Goal: Navigation & Orientation: Find specific page/section

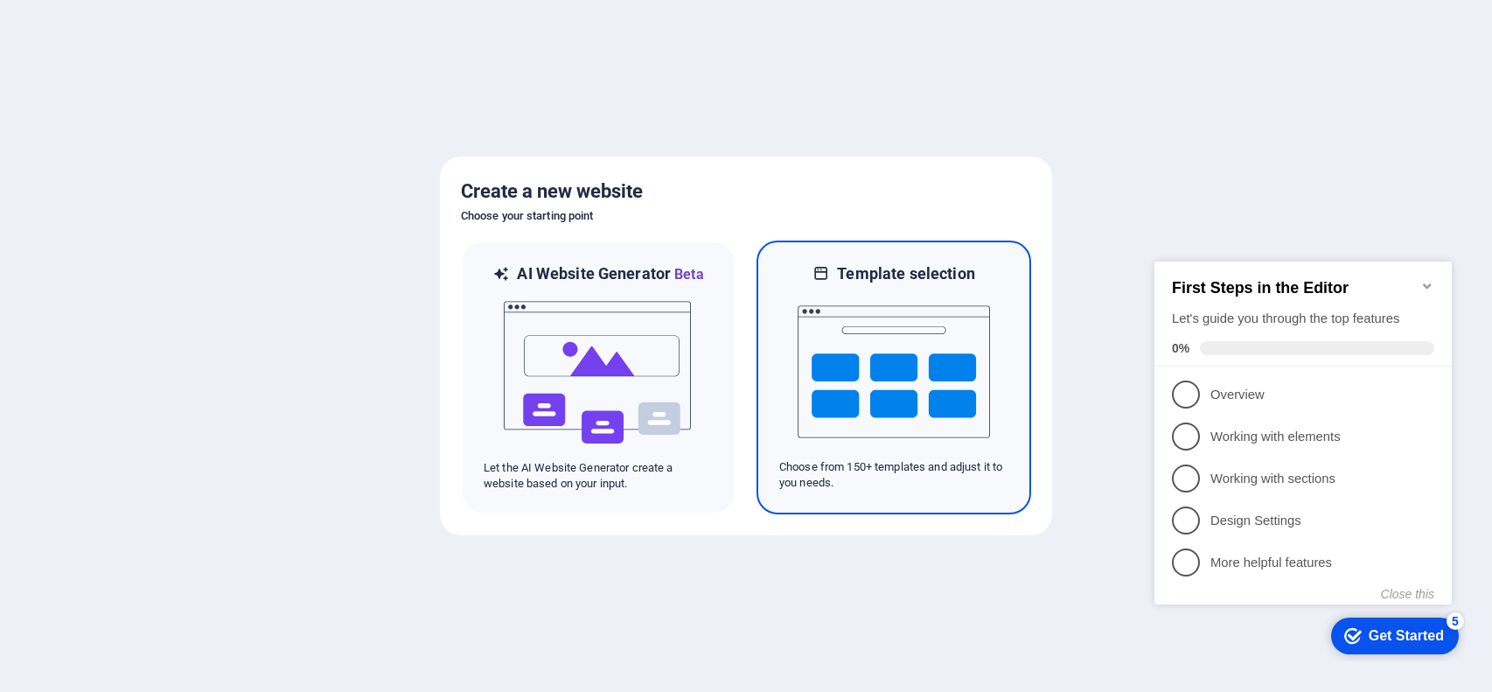
click at [891, 340] on img at bounding box center [894, 371] width 192 height 175
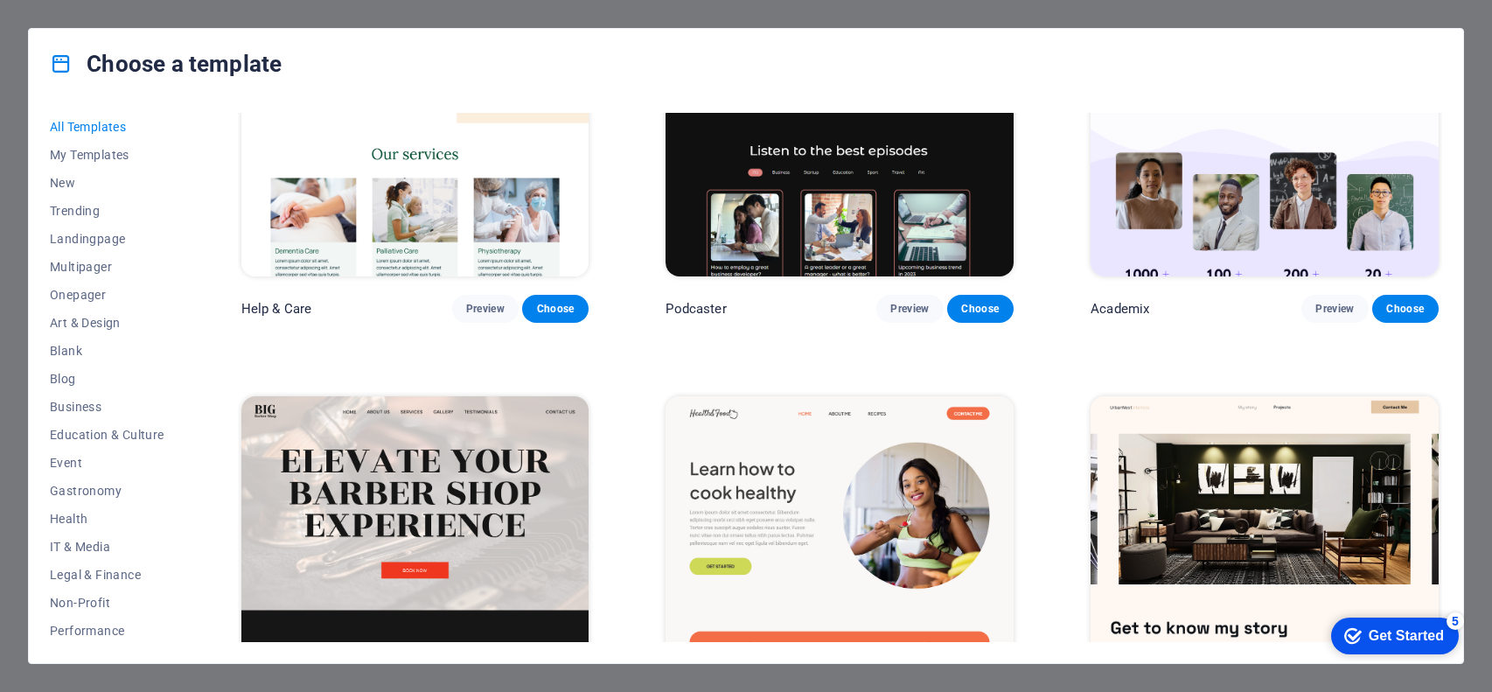
scroll to position [2371, 0]
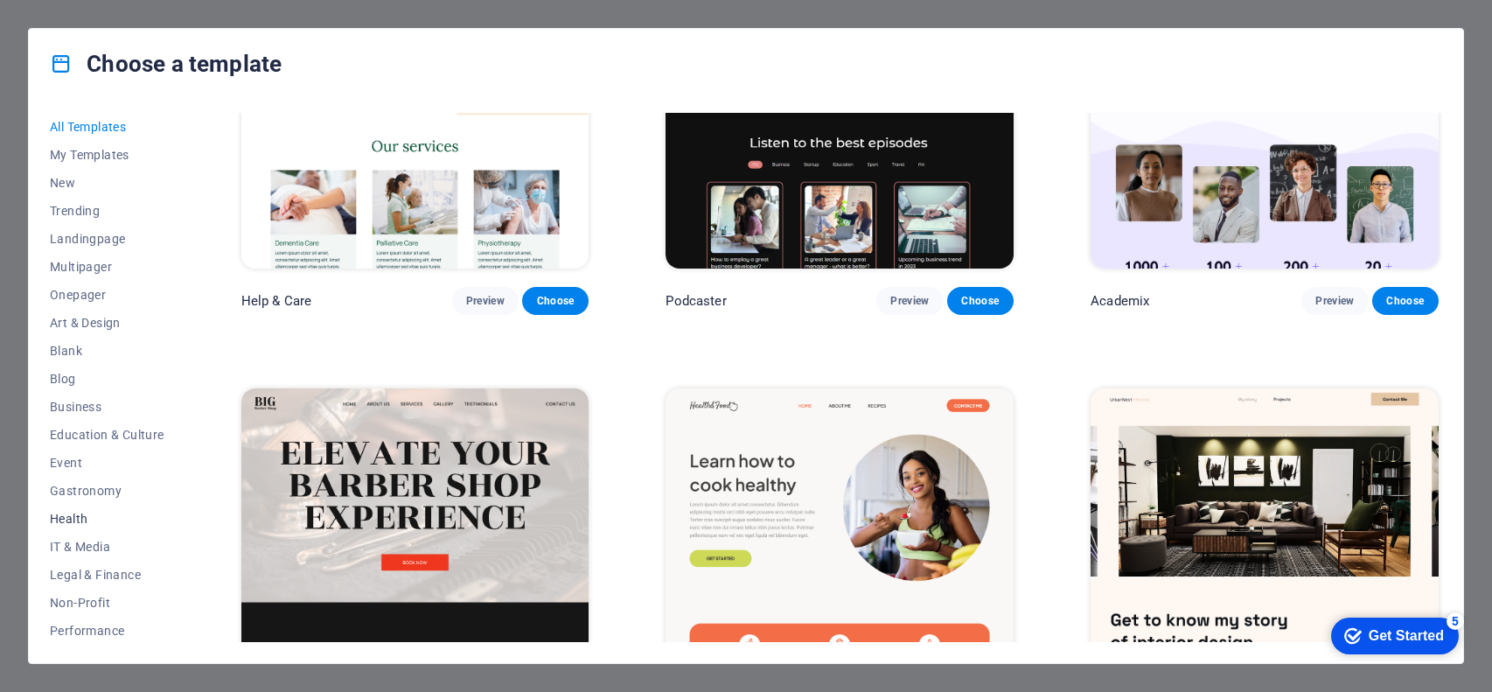
click at [78, 526] on button "Health" at bounding box center [107, 519] width 115 height 28
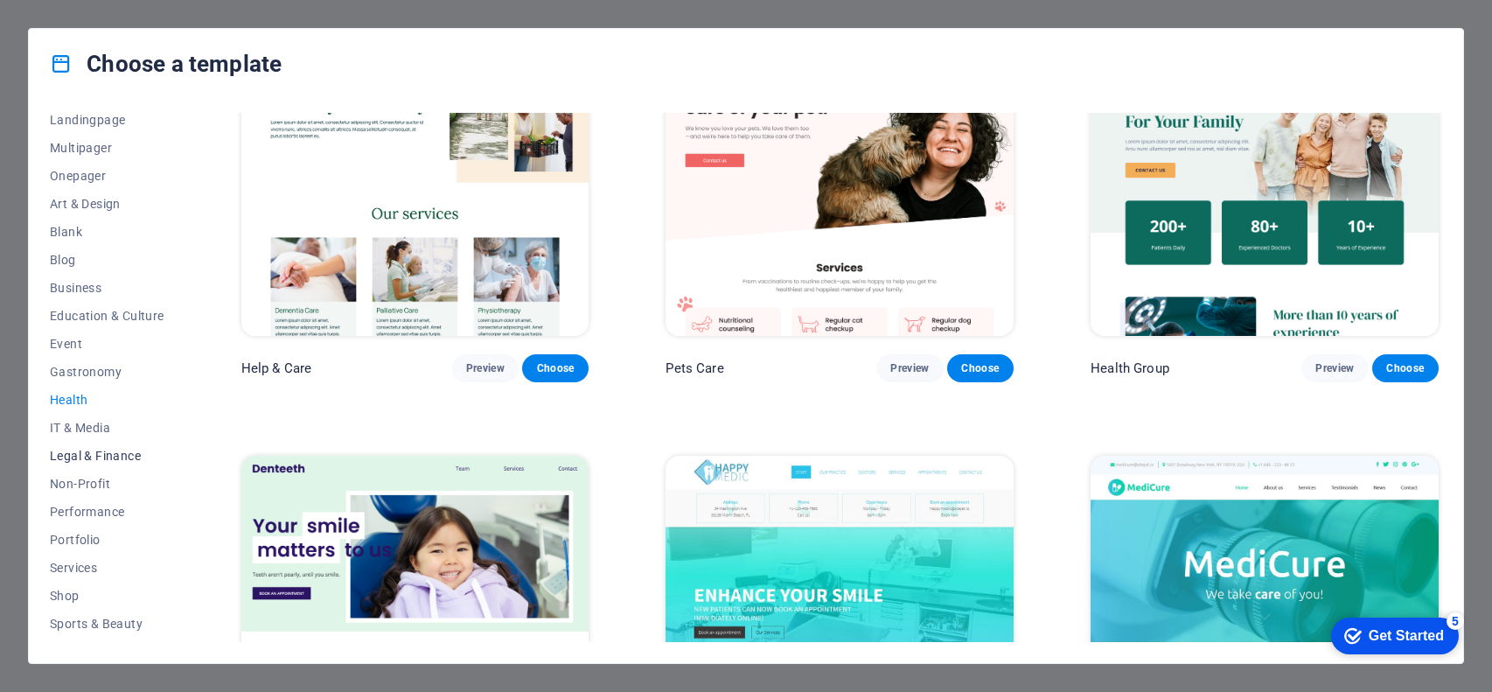
scroll to position [198, 0]
click at [60, 514] on span "Shop" at bounding box center [107, 517] width 115 height 14
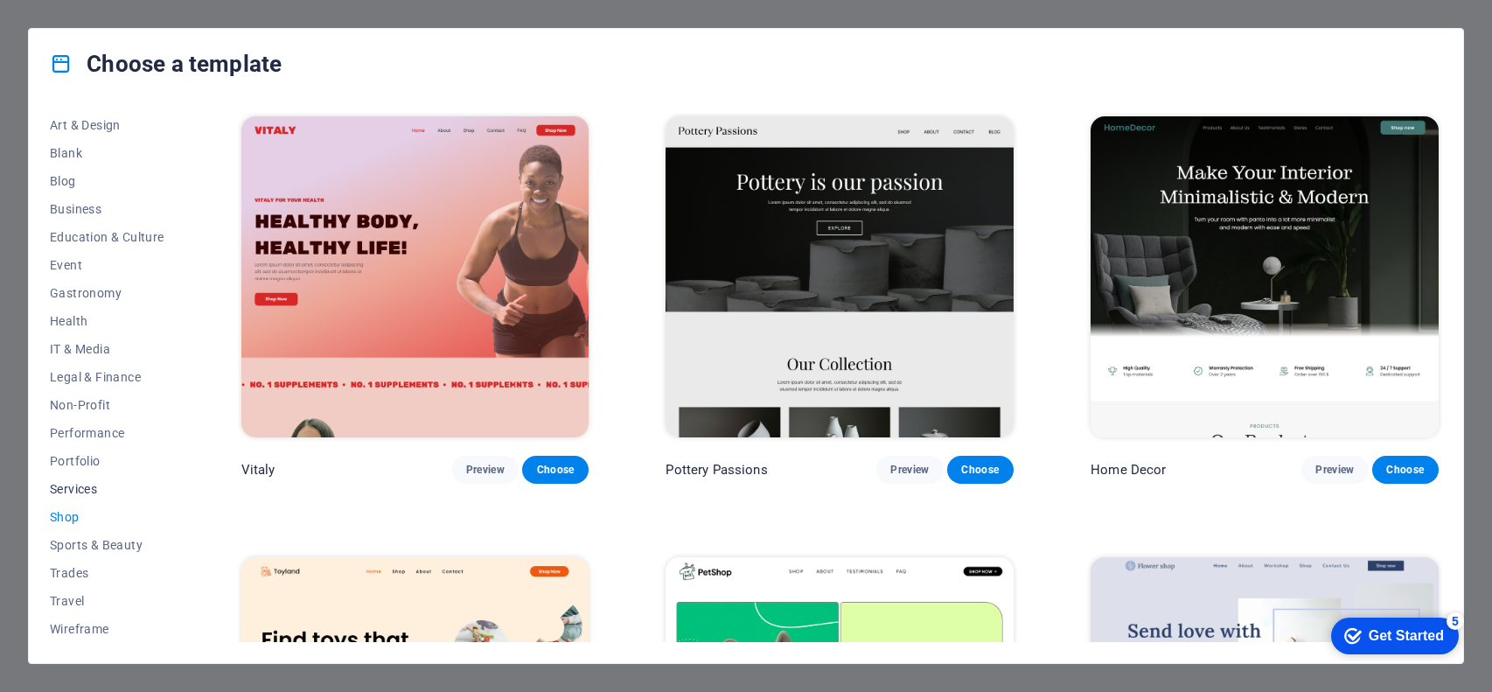
click at [76, 491] on span "Services" at bounding box center [107, 489] width 115 height 14
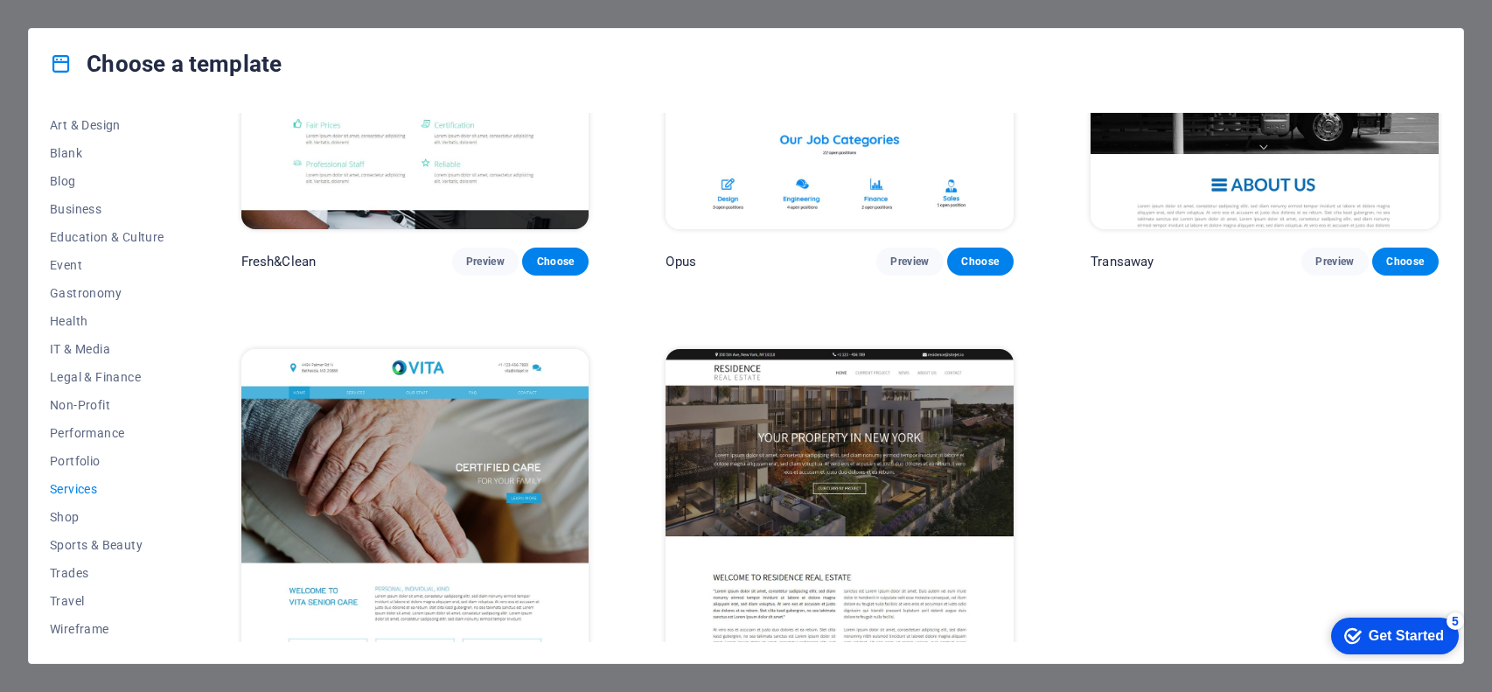
scroll to position [2469, 0]
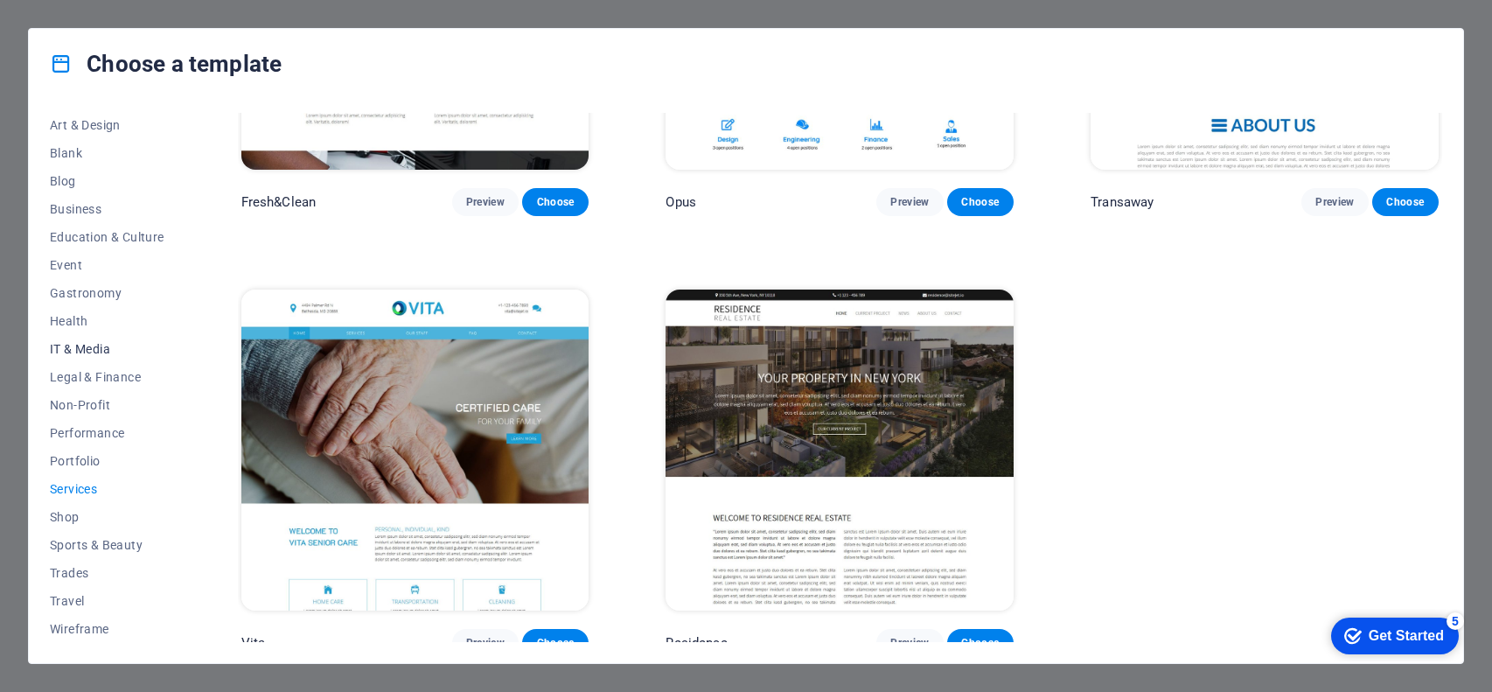
click at [74, 346] on span "IT & Media" at bounding box center [107, 349] width 115 height 14
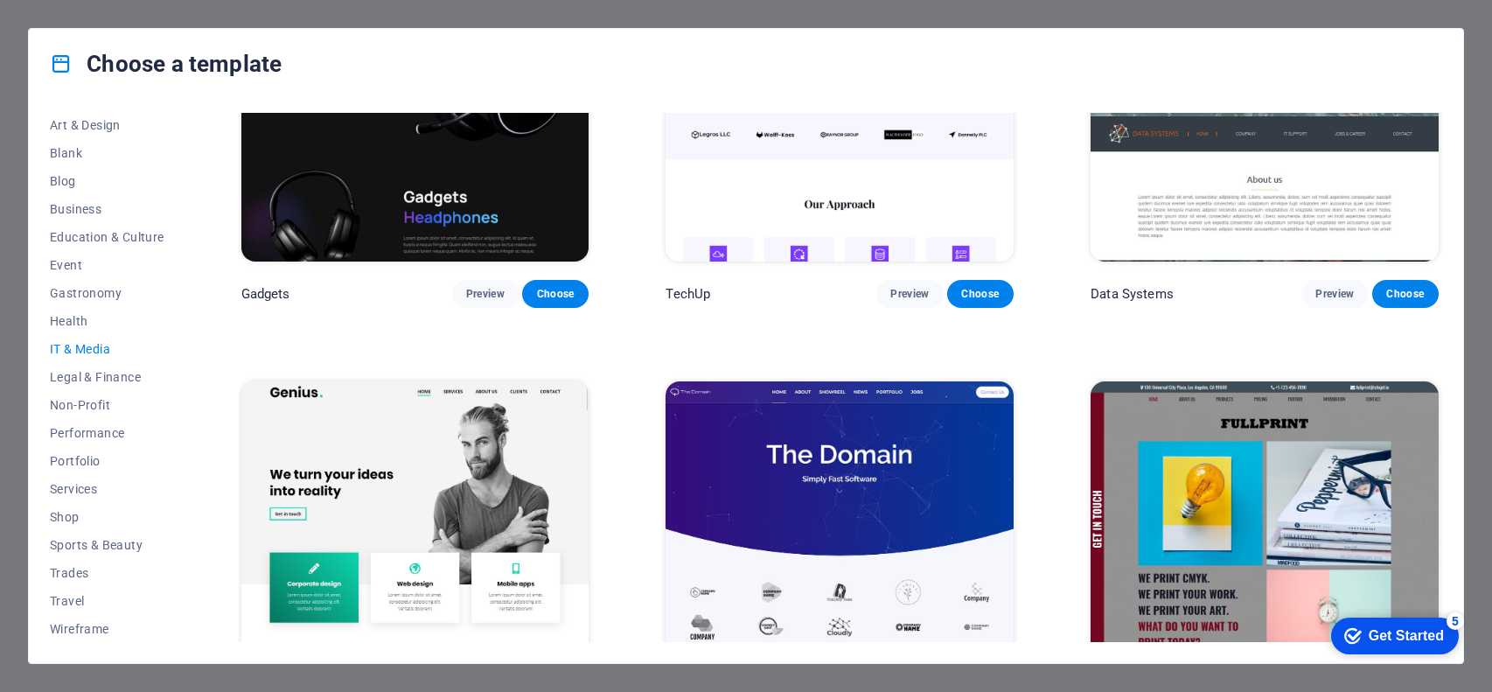
scroll to position [0, 0]
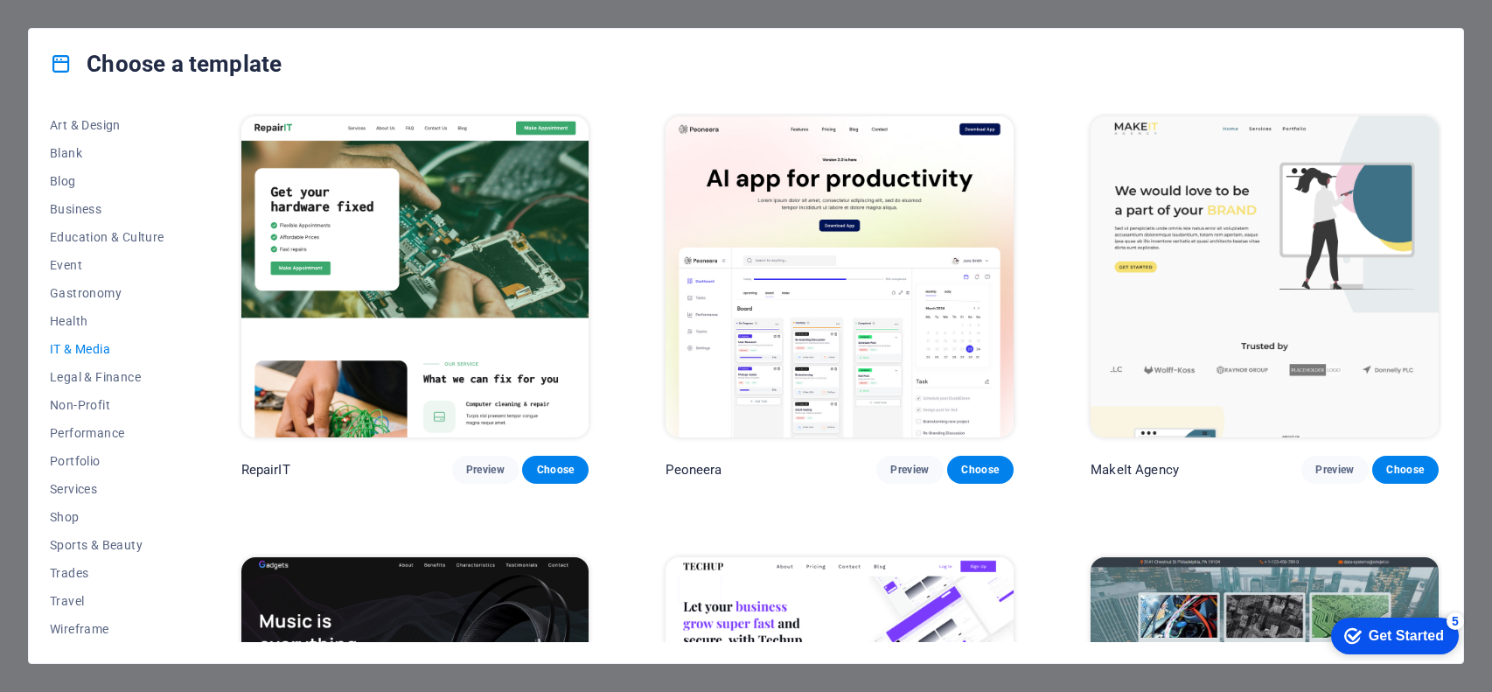
click at [95, 348] on span "IT & Media" at bounding box center [107, 349] width 115 height 14
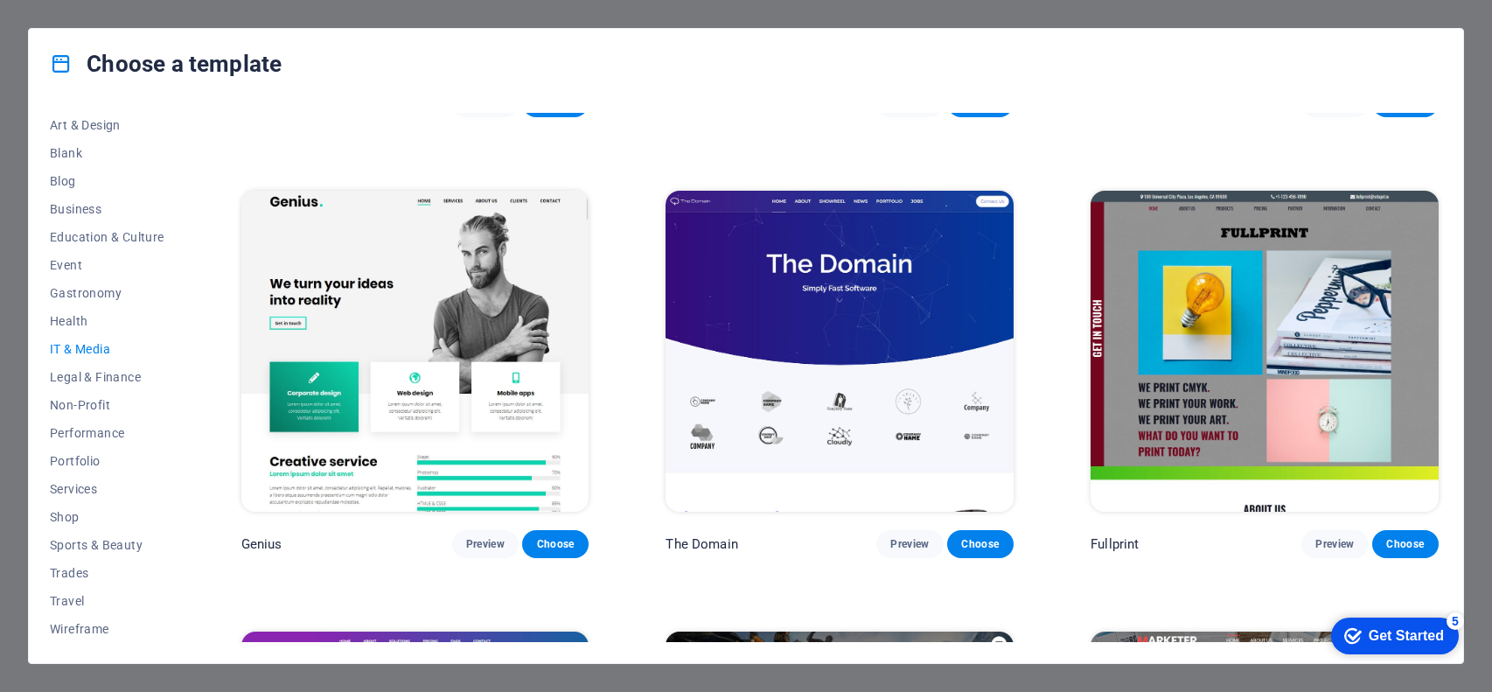
scroll to position [808, 0]
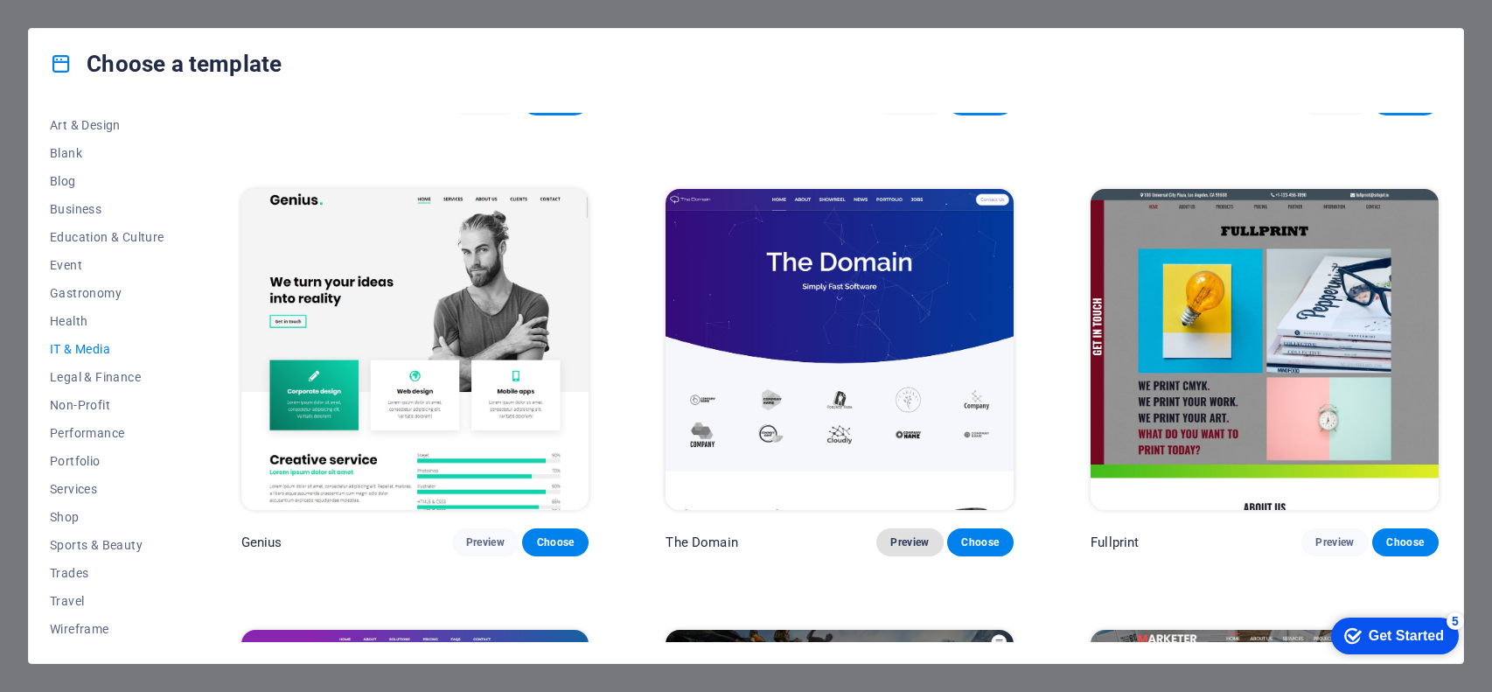
click at [912, 528] on button "Preview" at bounding box center [910, 542] width 66 height 28
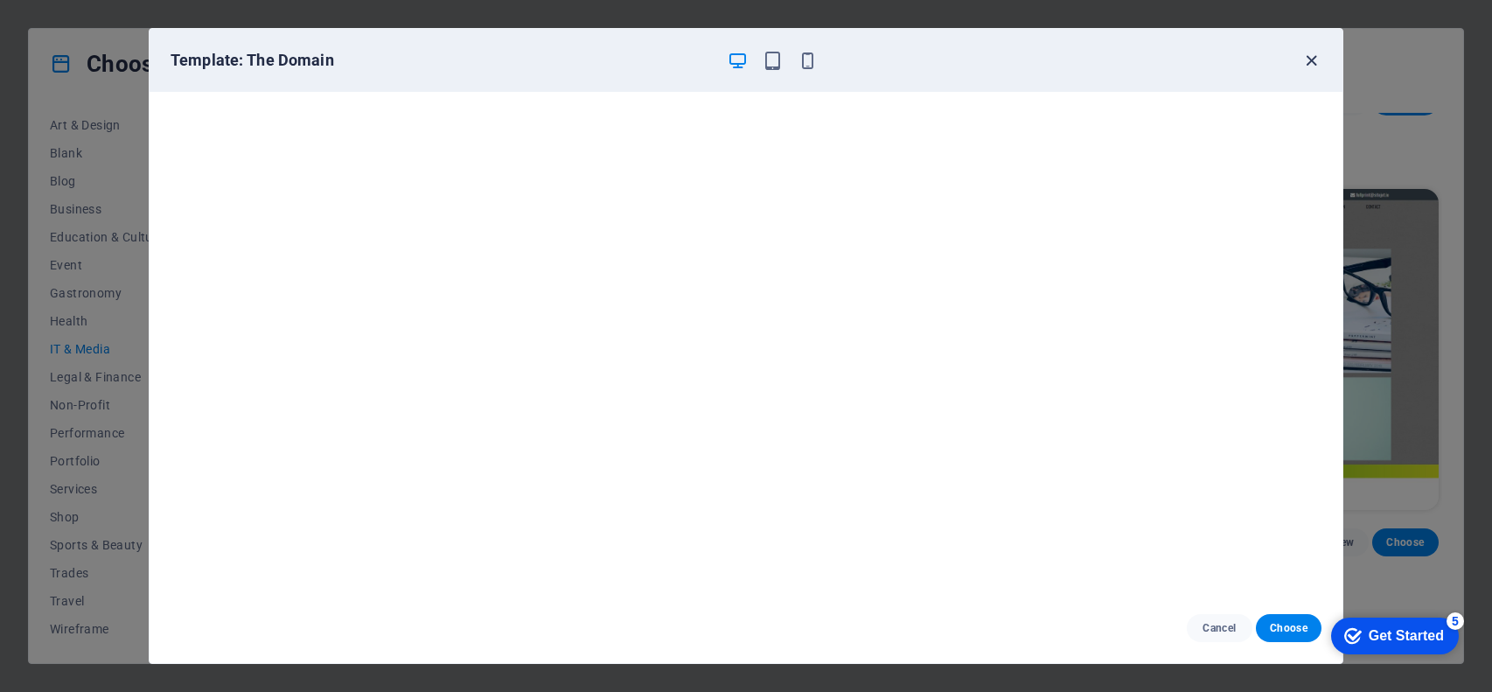
click at [1307, 54] on icon "button" at bounding box center [1312, 61] width 20 height 20
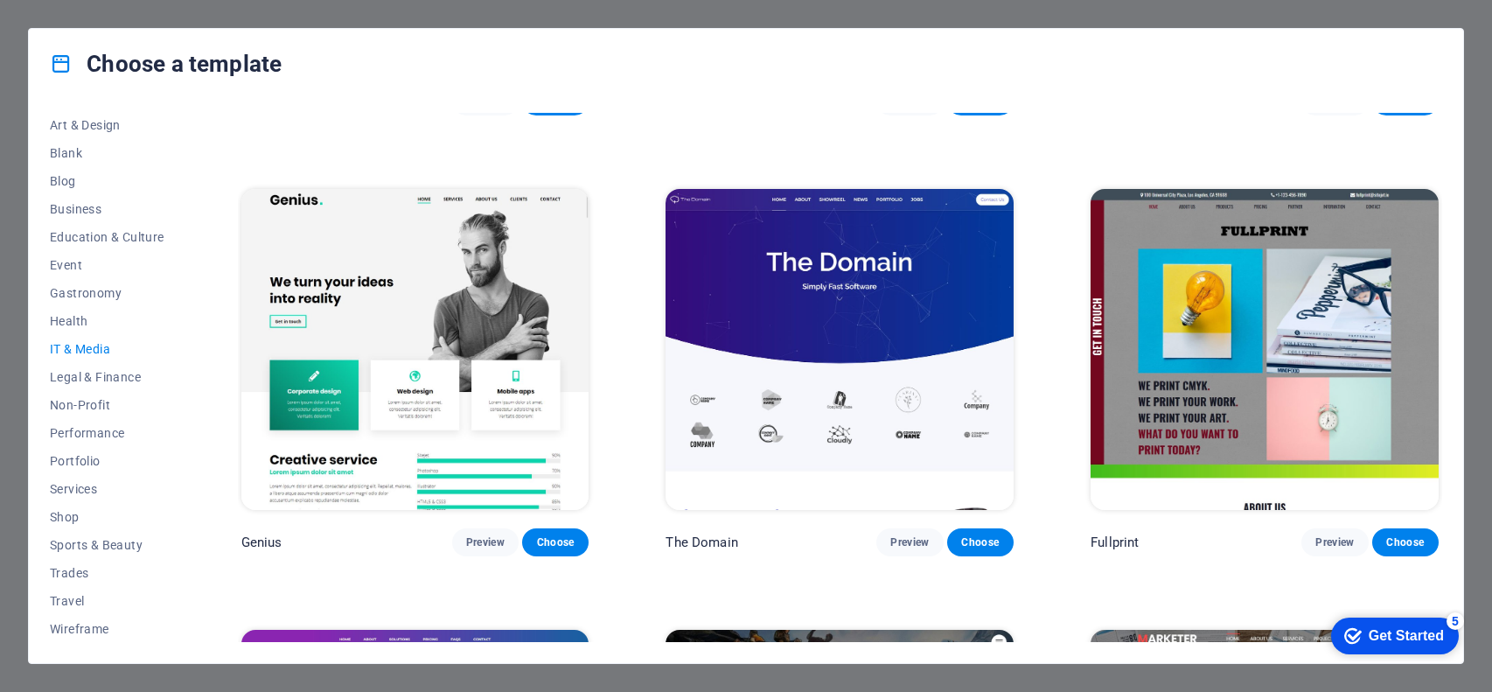
click at [452, 331] on img at bounding box center [415, 349] width 348 height 321
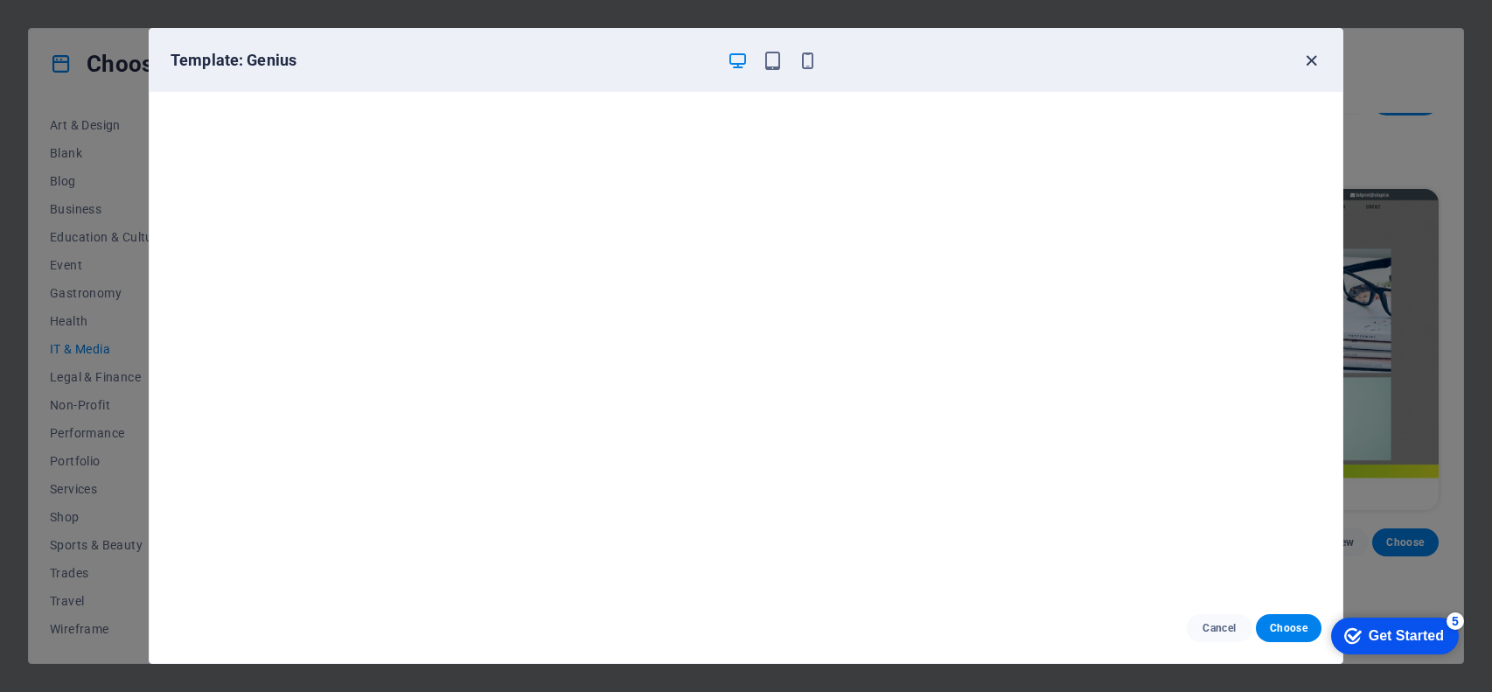
click at [1309, 61] on icon "button" at bounding box center [1312, 61] width 20 height 20
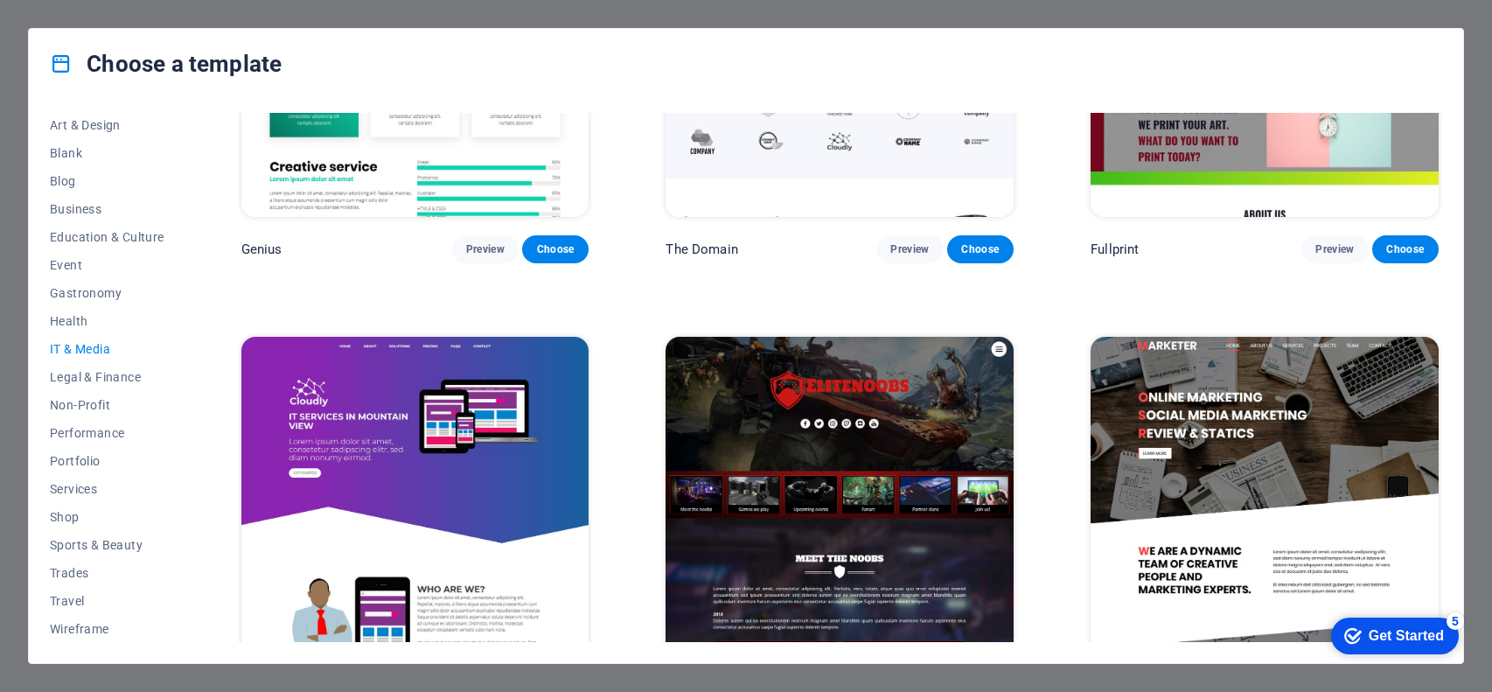
scroll to position [1155, 0]
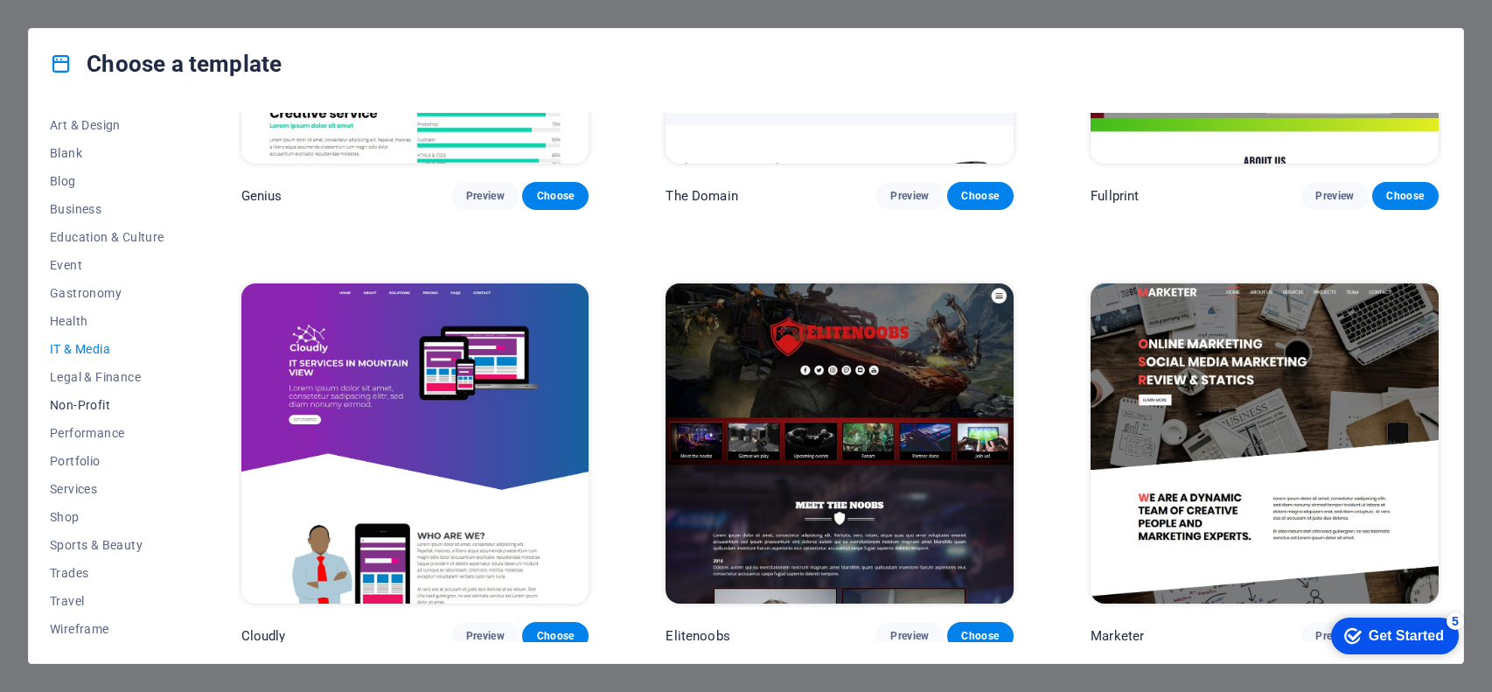
click at [95, 405] on span "Non-Profit" at bounding box center [107, 405] width 115 height 14
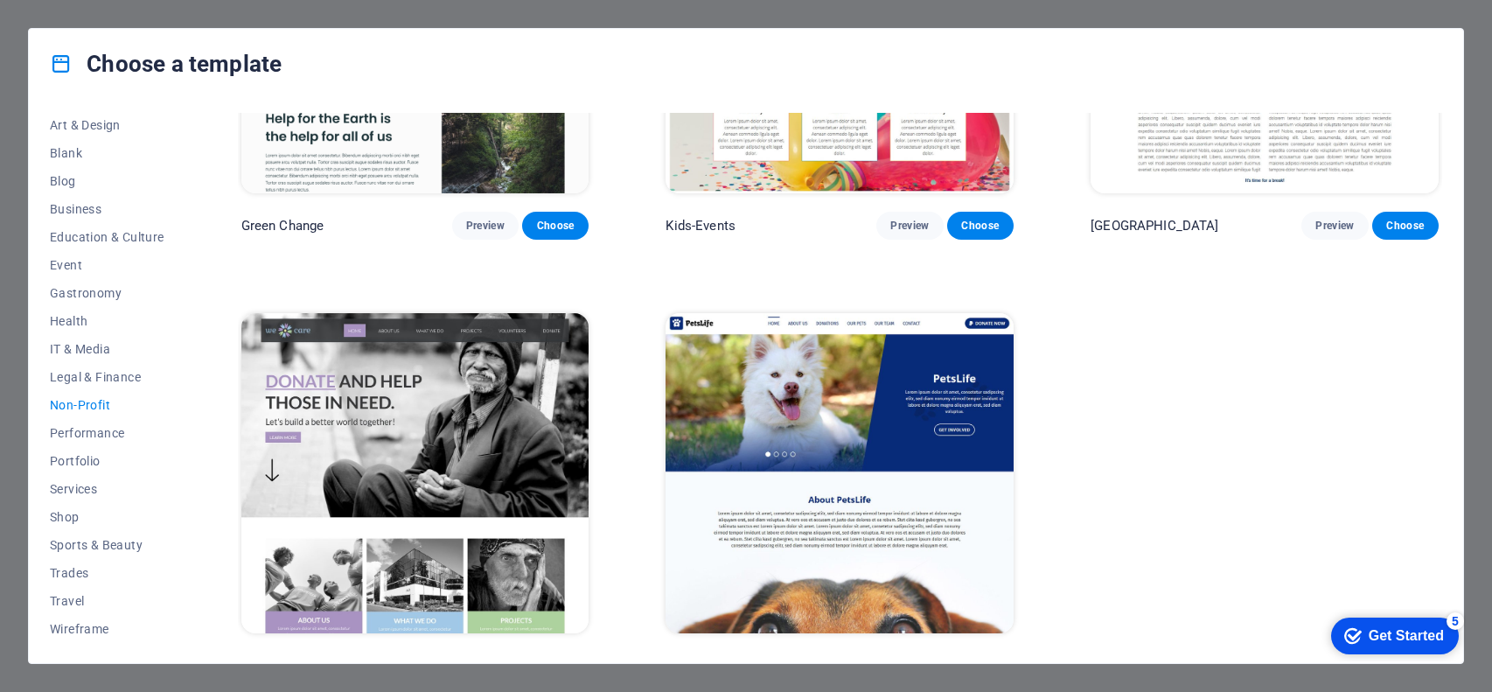
scroll to position [245, 0]
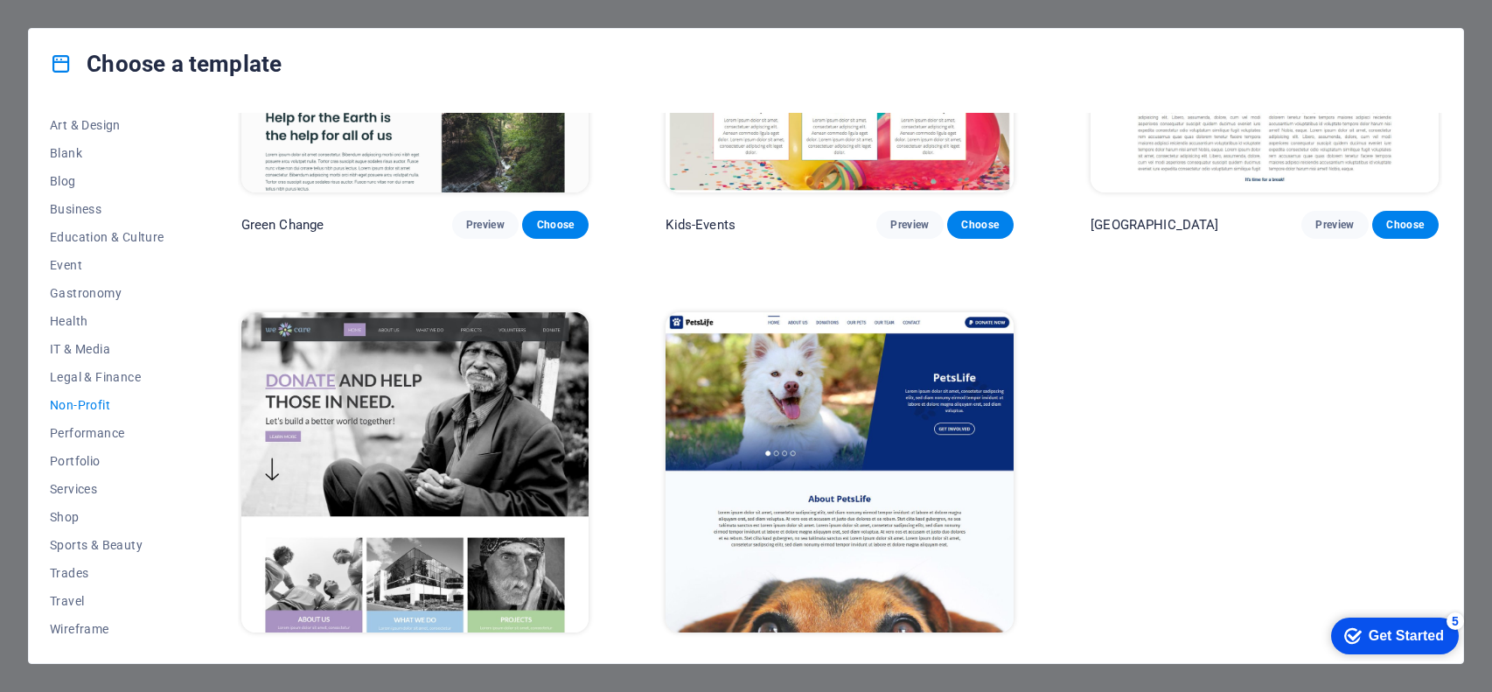
click at [433, 409] on img at bounding box center [415, 472] width 348 height 321
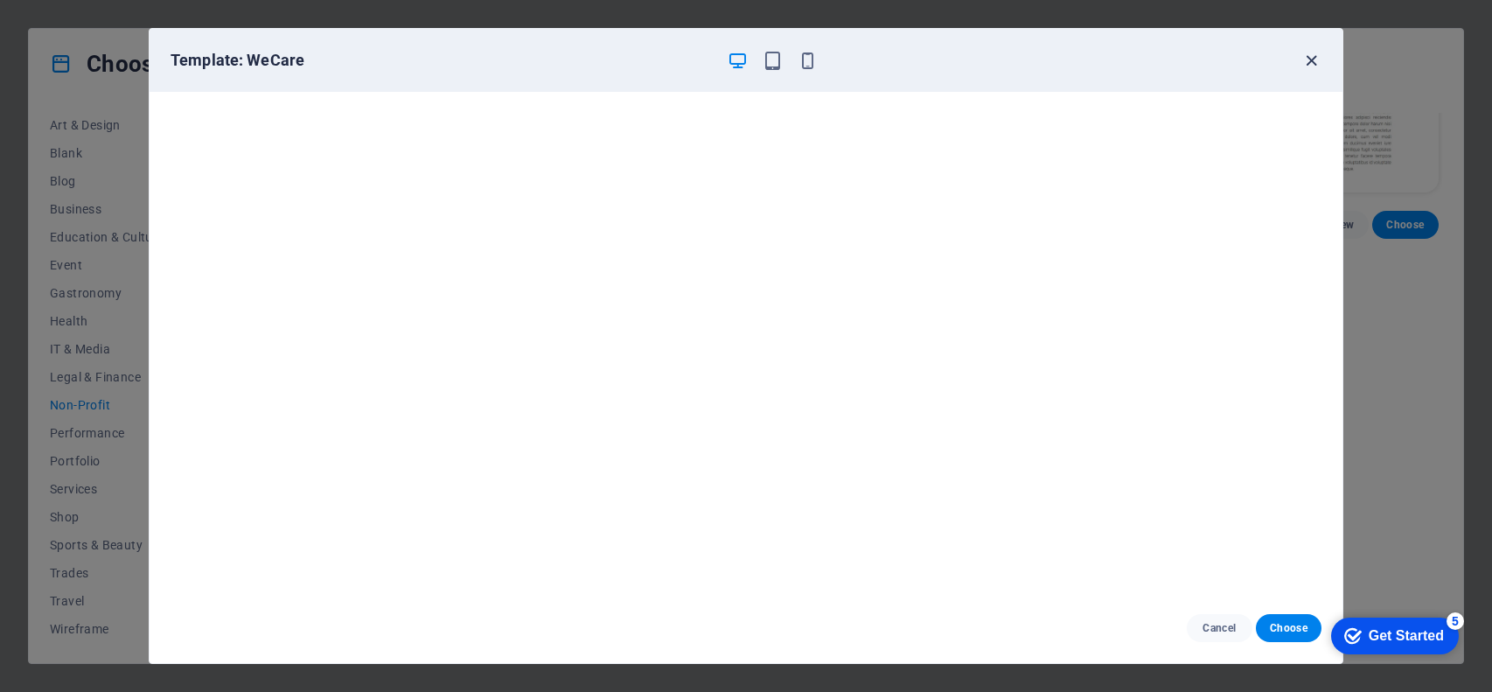
click at [1313, 56] on icon "button" at bounding box center [1312, 61] width 20 height 20
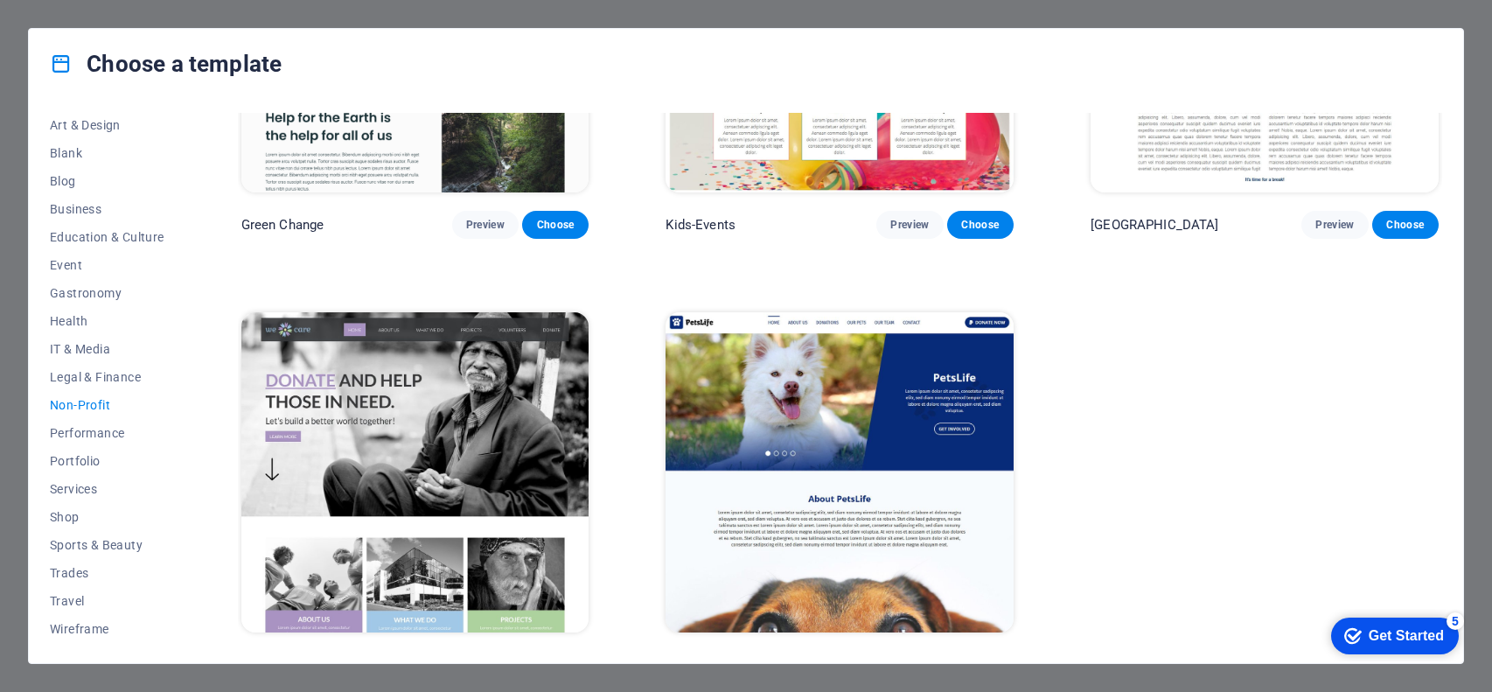
scroll to position [0, 0]
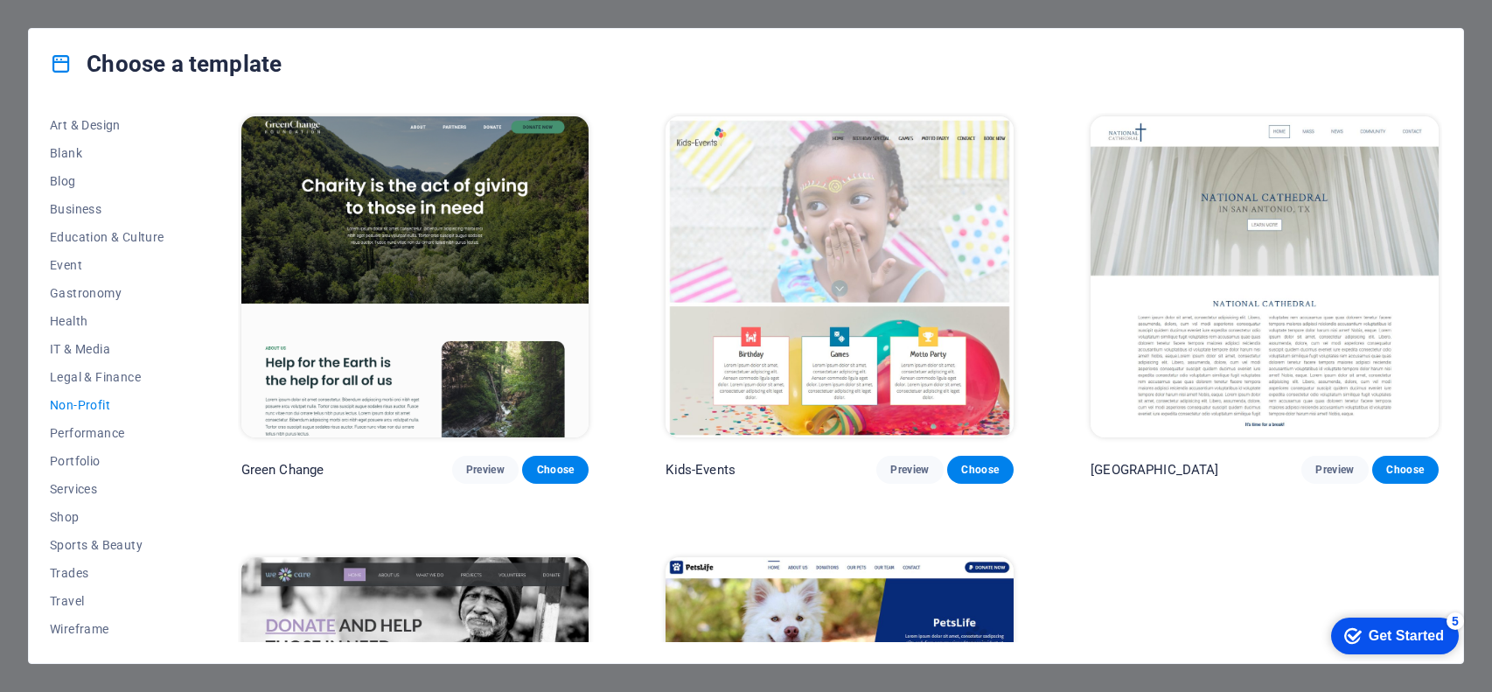
click at [790, 295] on img at bounding box center [840, 276] width 348 height 321
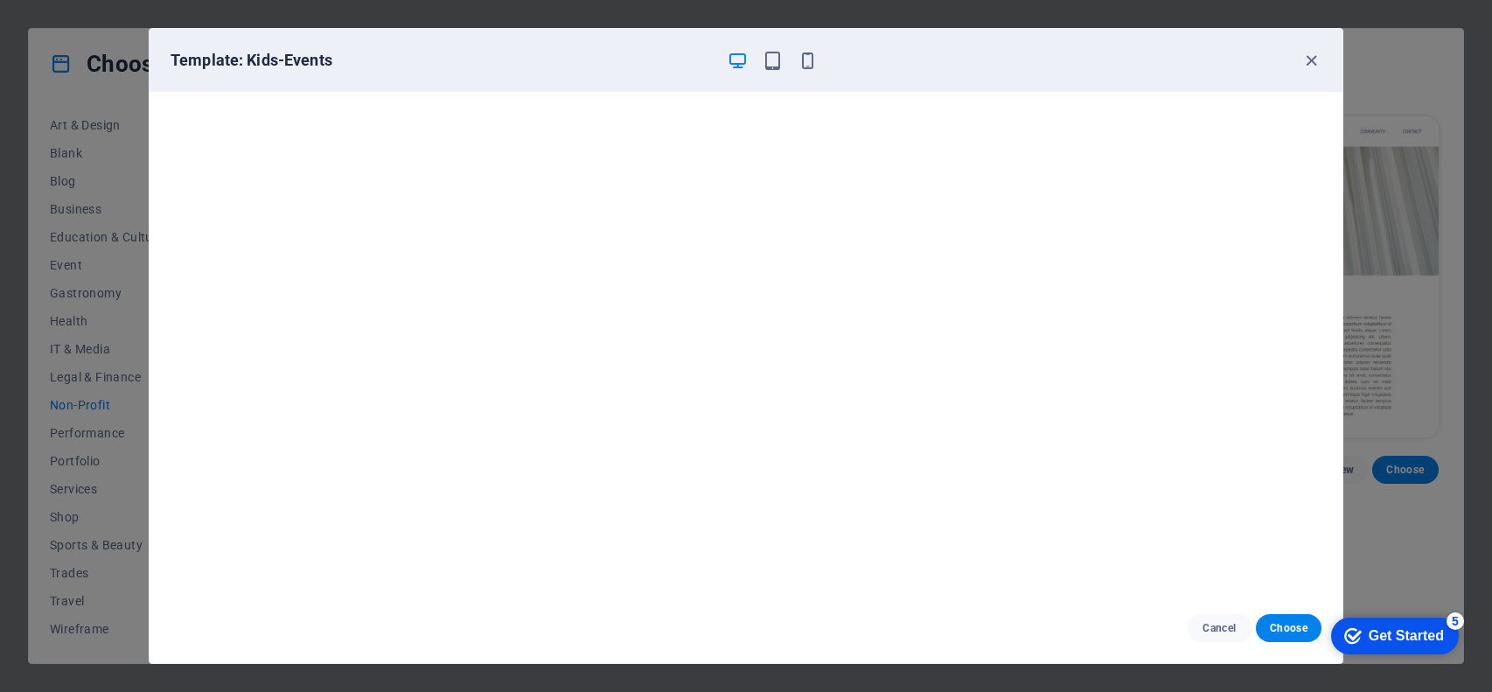
click at [1364, 652] on div "checkmark Get Started 5" at bounding box center [1395, 636] width 128 height 37
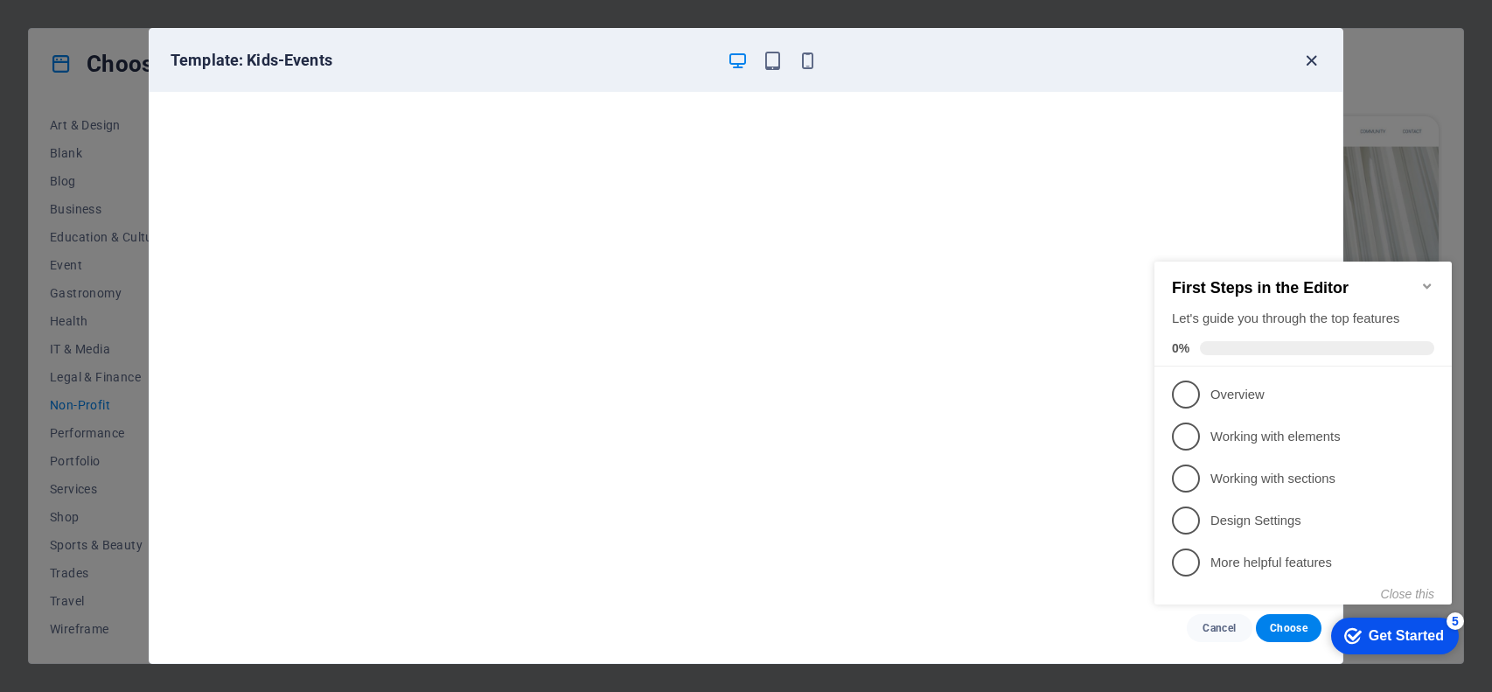
click at [1310, 58] on icon "button" at bounding box center [1312, 61] width 20 height 20
